Goal: Transaction & Acquisition: Purchase product/service

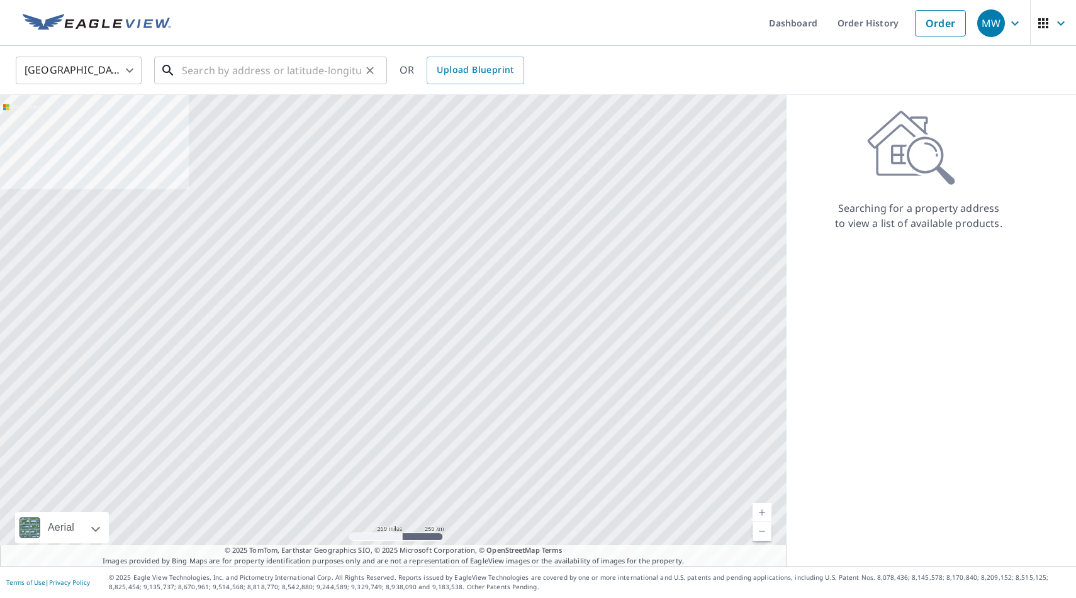
click at [341, 65] on input "text" at bounding box center [271, 70] width 179 height 35
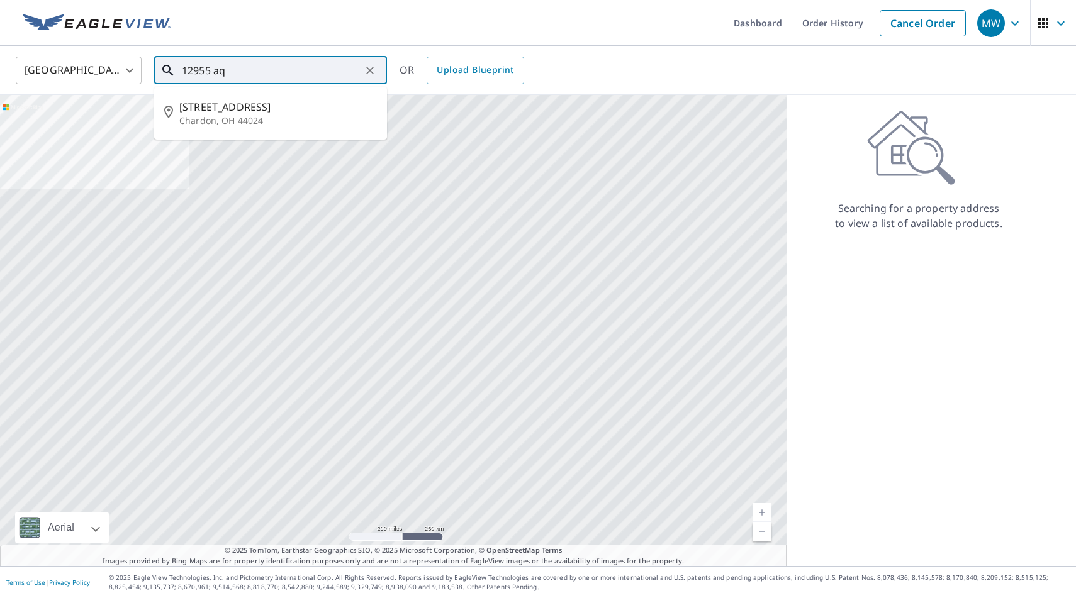
click at [321, 113] on span "[STREET_ADDRESS]" at bounding box center [278, 106] width 198 height 15
type input "[STREET_ADDRESS]"
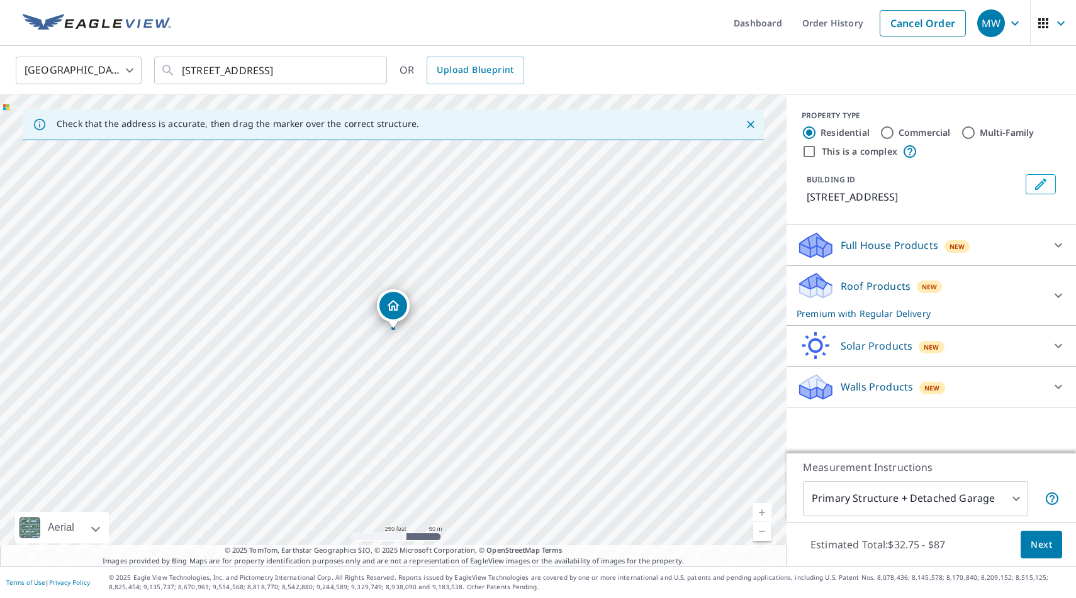
click at [958, 285] on div "Roof Products New Premium with Regular Delivery" at bounding box center [920, 295] width 247 height 49
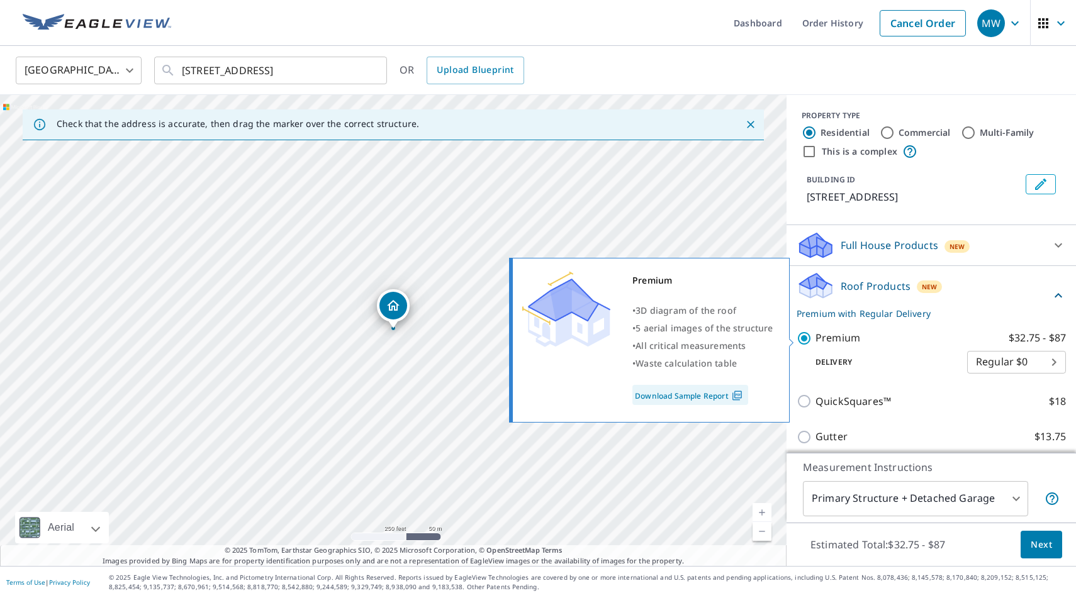
click at [846, 332] on p "Premium" at bounding box center [838, 338] width 45 height 16
click at [816, 332] on input "Premium $32.75 - $87" at bounding box center [806, 338] width 19 height 15
checkbox input "false"
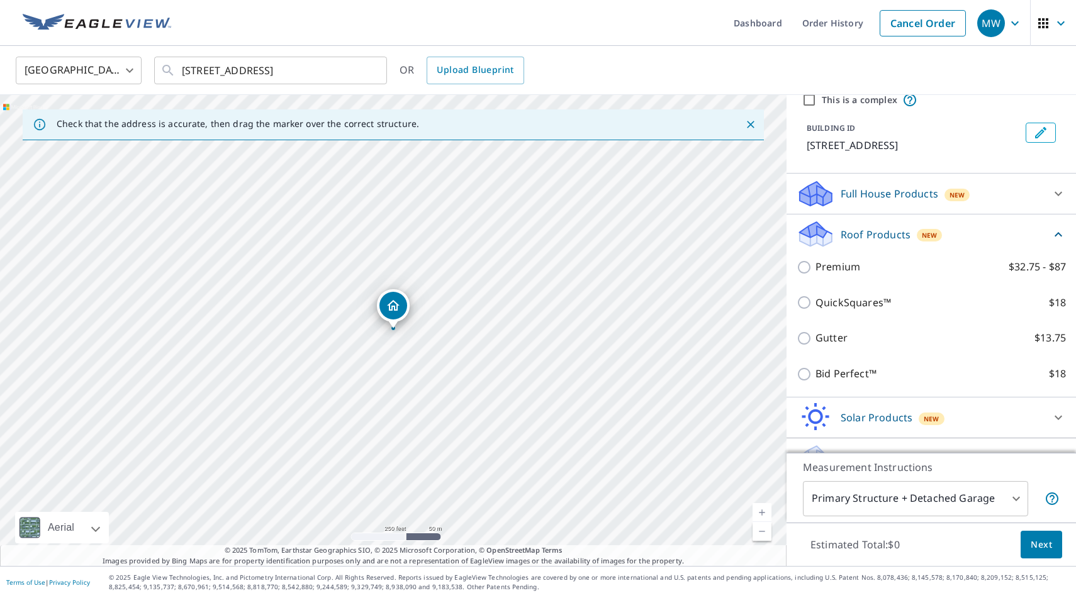
scroll to position [79, 0]
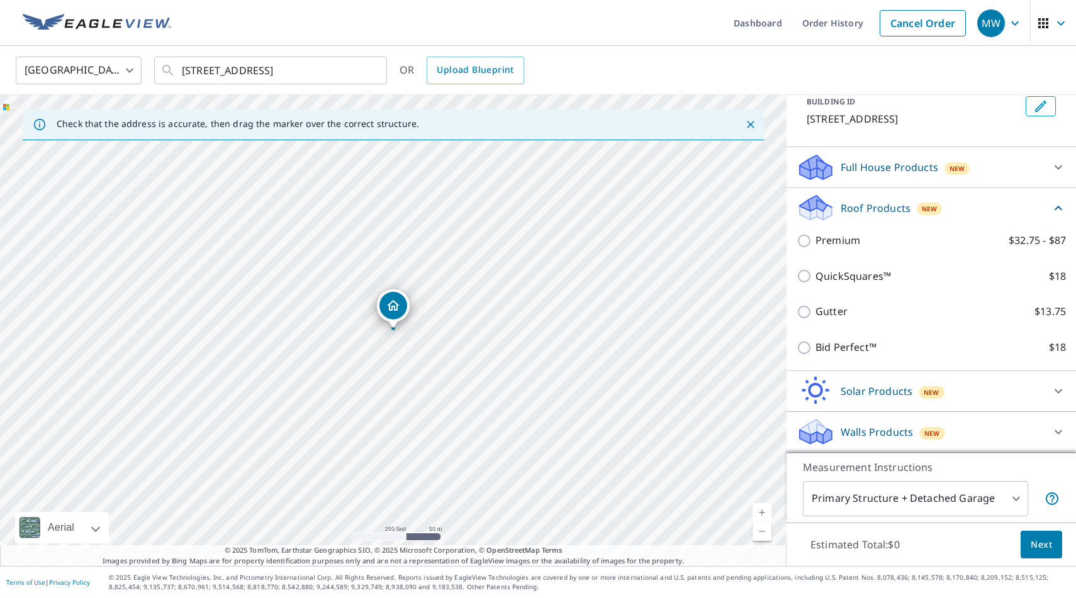
click at [937, 429] on span "New" at bounding box center [932, 434] width 16 height 10
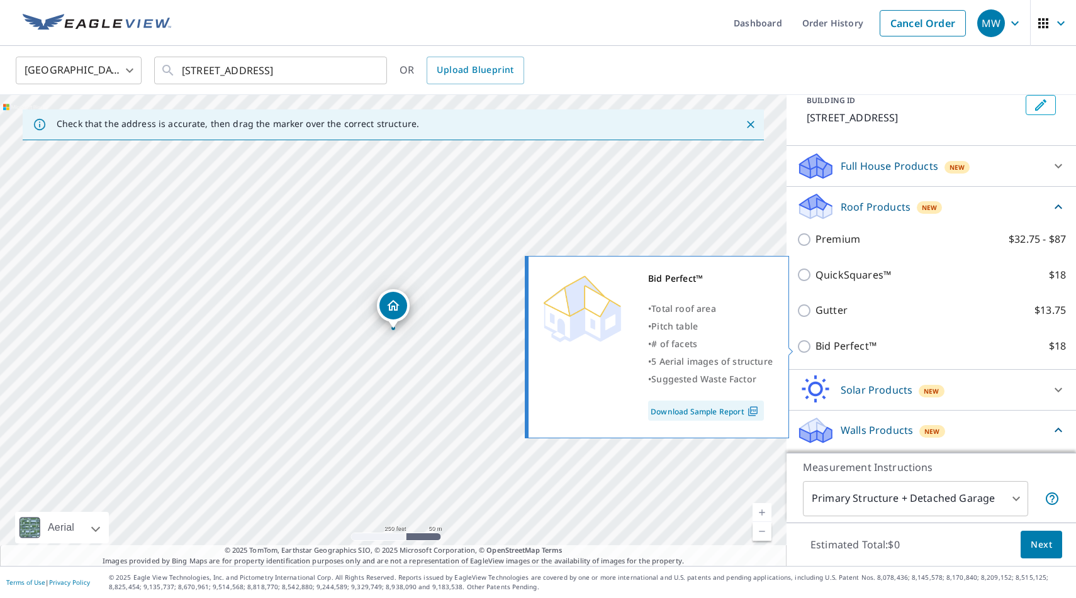
scroll to position [151, 0]
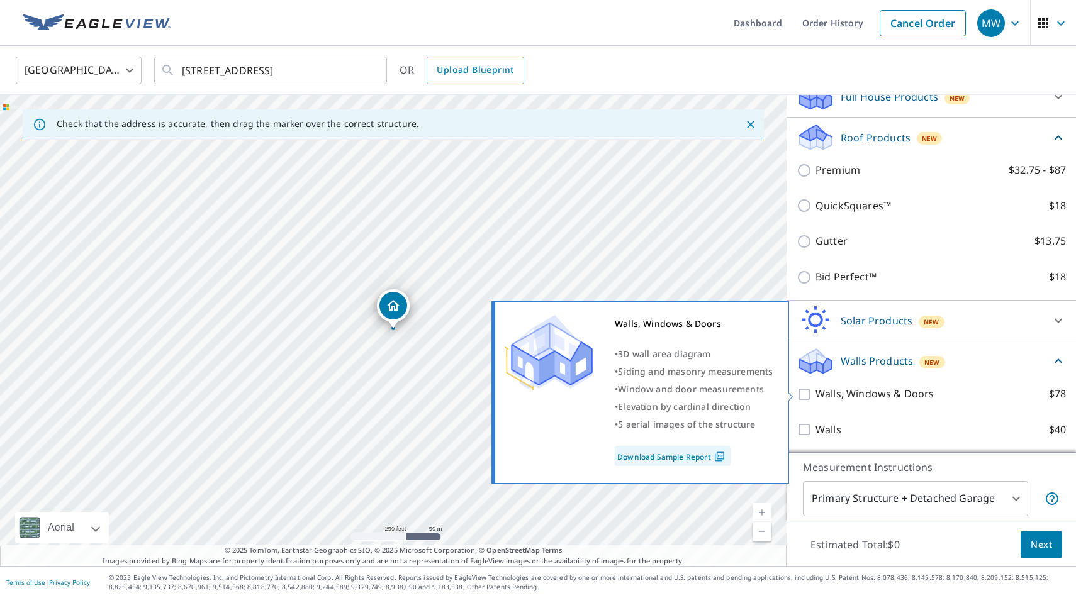
click at [916, 393] on p "Walls, Windows & Doors" at bounding box center [875, 394] width 118 height 16
click at [816, 393] on input "Walls, Windows & Doors $78" at bounding box center [806, 394] width 19 height 15
checkbox input "true"
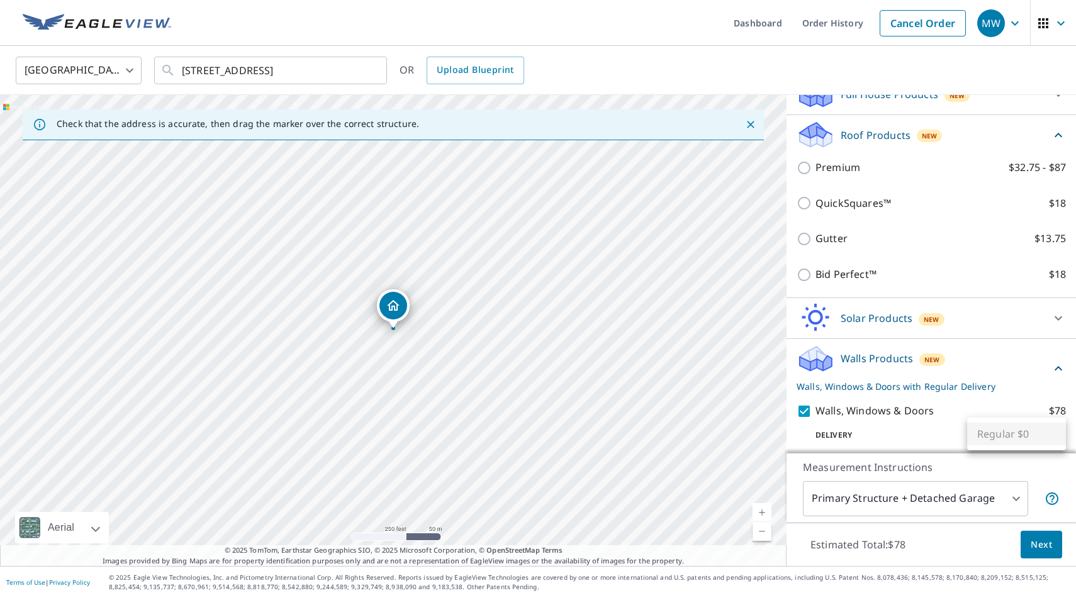
click at [1032, 435] on body "MW MW Dashboard Order History Cancel Order MW [GEOGRAPHIC_DATA] [GEOGRAPHIC_DAT…" at bounding box center [538, 299] width 1076 height 598
click at [1035, 541] on div at bounding box center [538, 299] width 1076 height 598
click at [1035, 547] on span "Next" at bounding box center [1041, 545] width 21 height 16
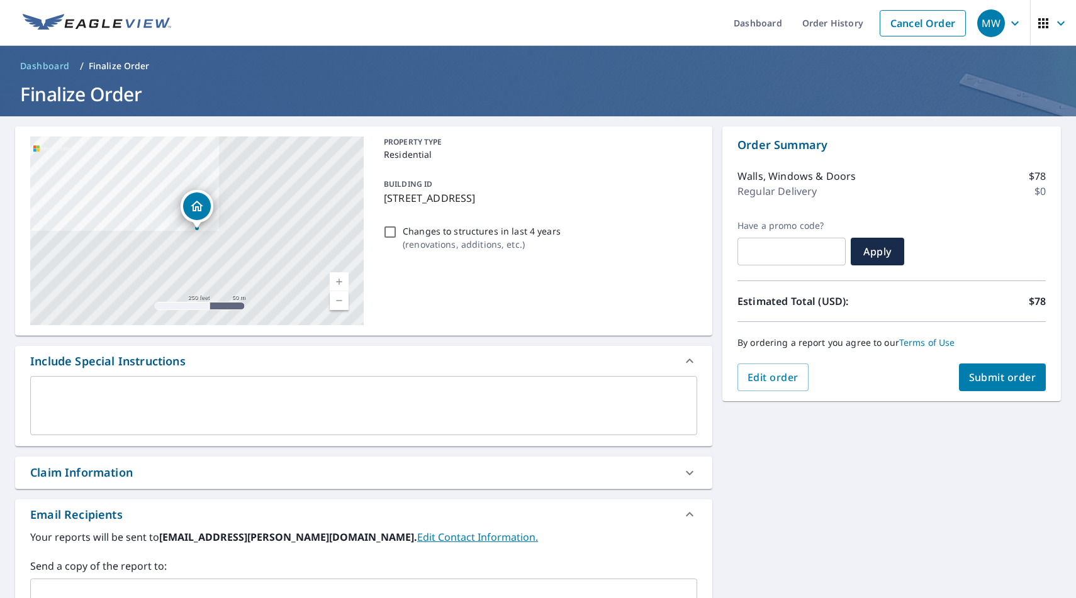
click at [1023, 393] on div "Order Summary Walls, Windows & Doors $78 Regular Delivery $0 Have a promo code?…" at bounding box center [891, 263] width 339 height 275
click at [1023, 379] on span "Submit order" at bounding box center [1002, 378] width 67 height 14
